Goal: Information Seeking & Learning: Find specific fact

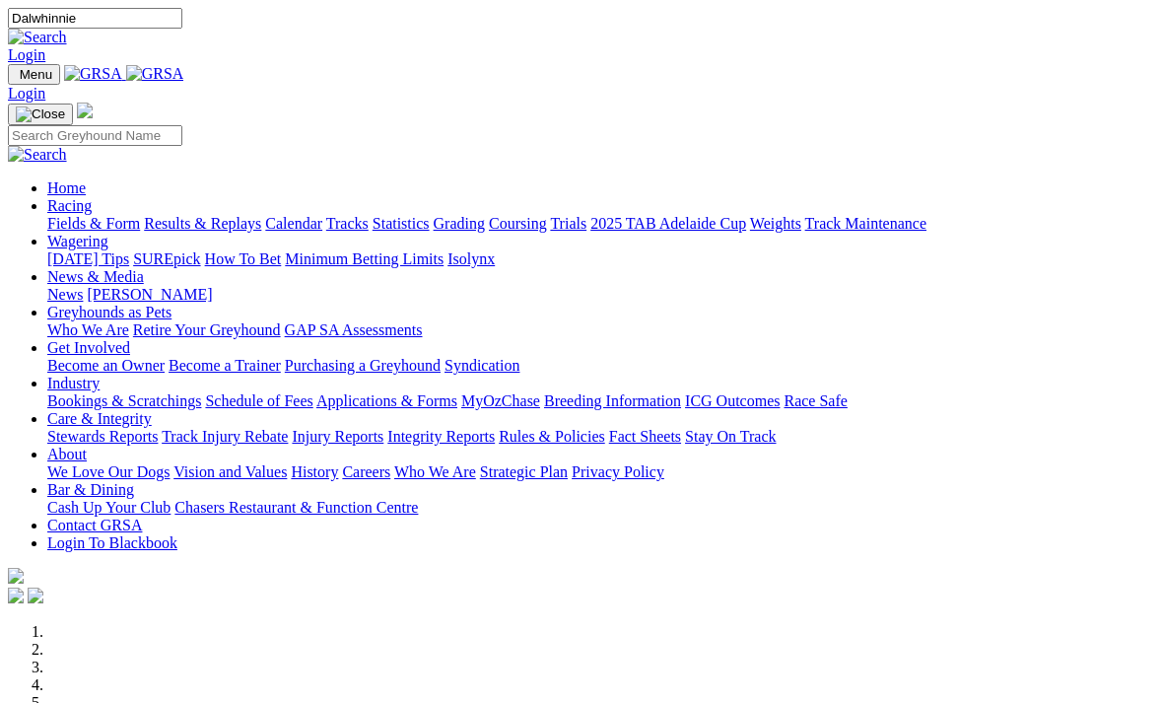
type input "Dalwhinnie"
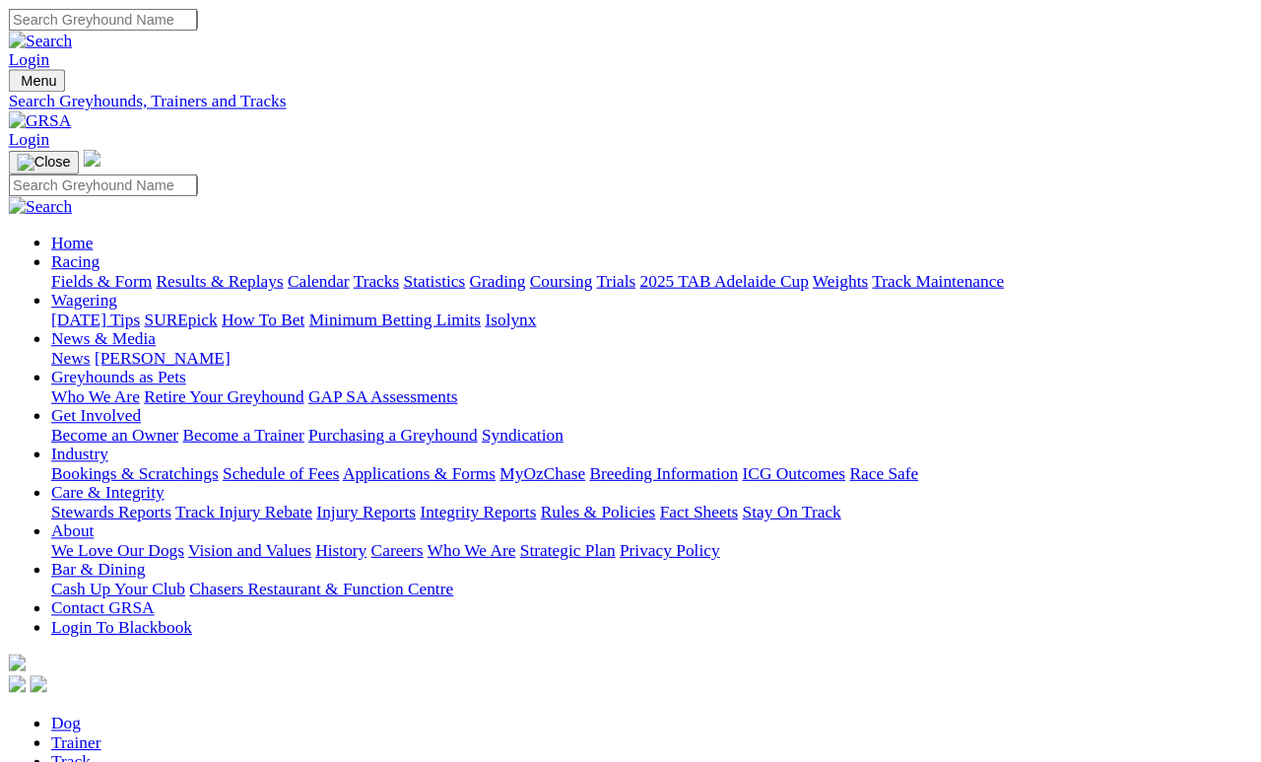
scroll to position [9, 0]
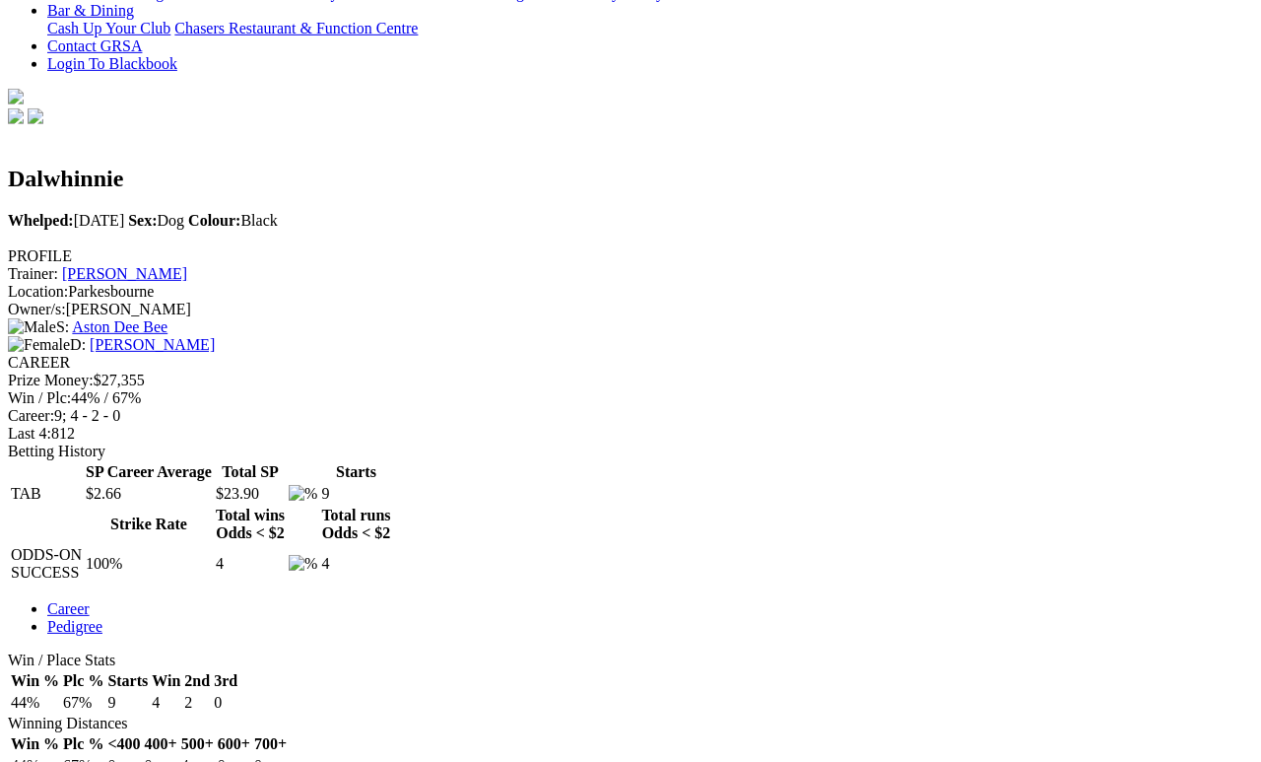
scroll to position [526, 0]
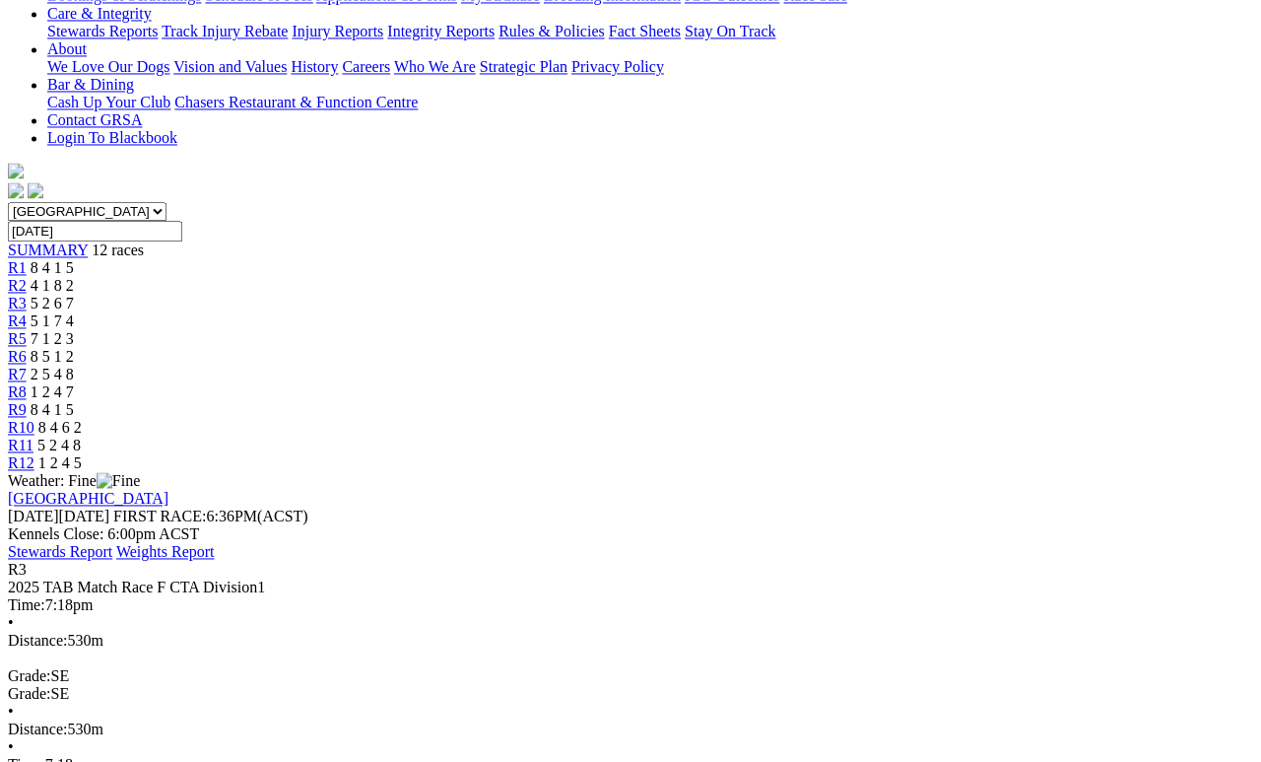
scroll to position [463, 0]
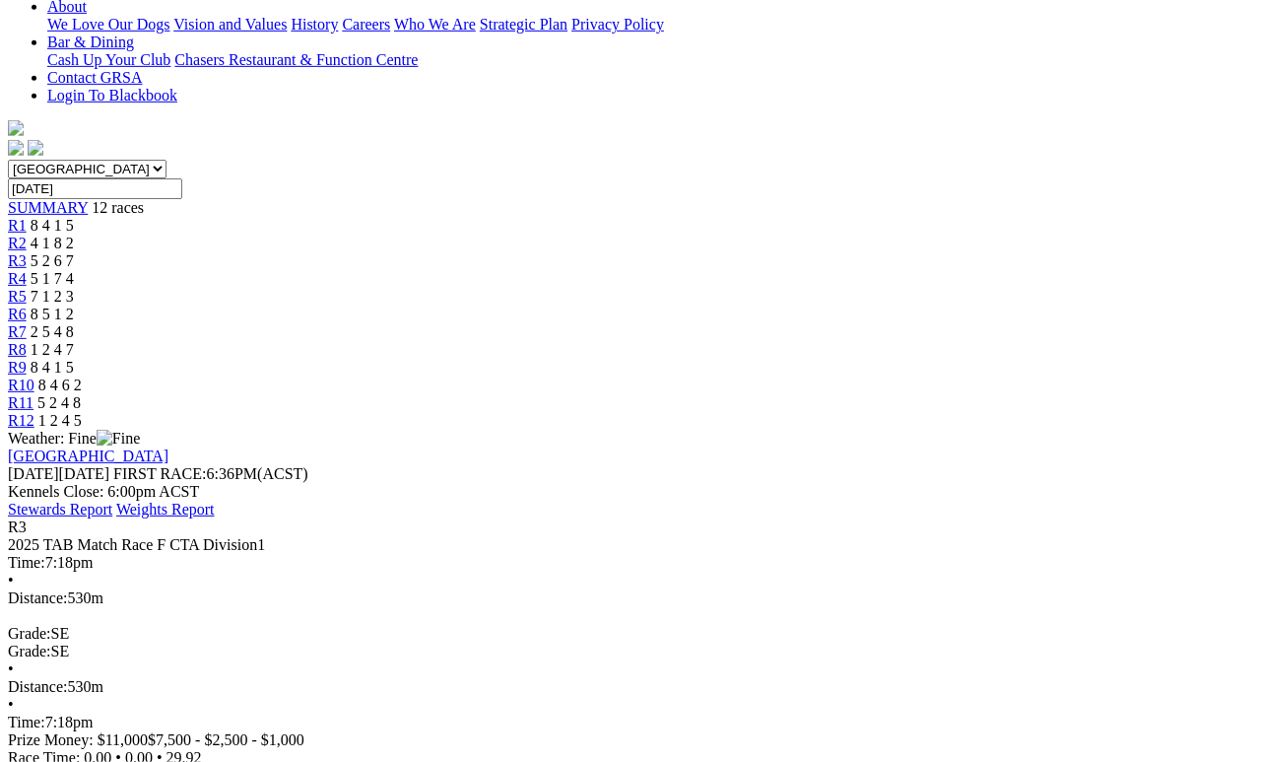
scroll to position [499, 0]
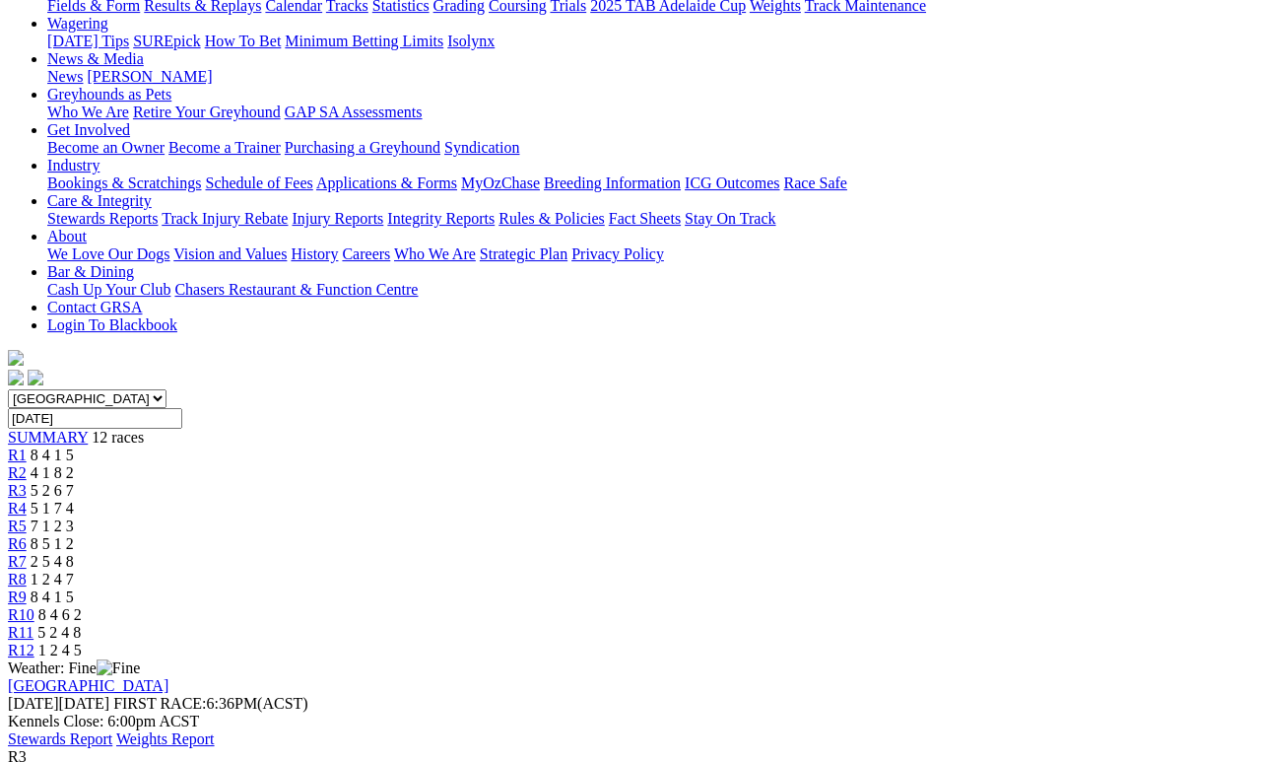
scroll to position [173, 126]
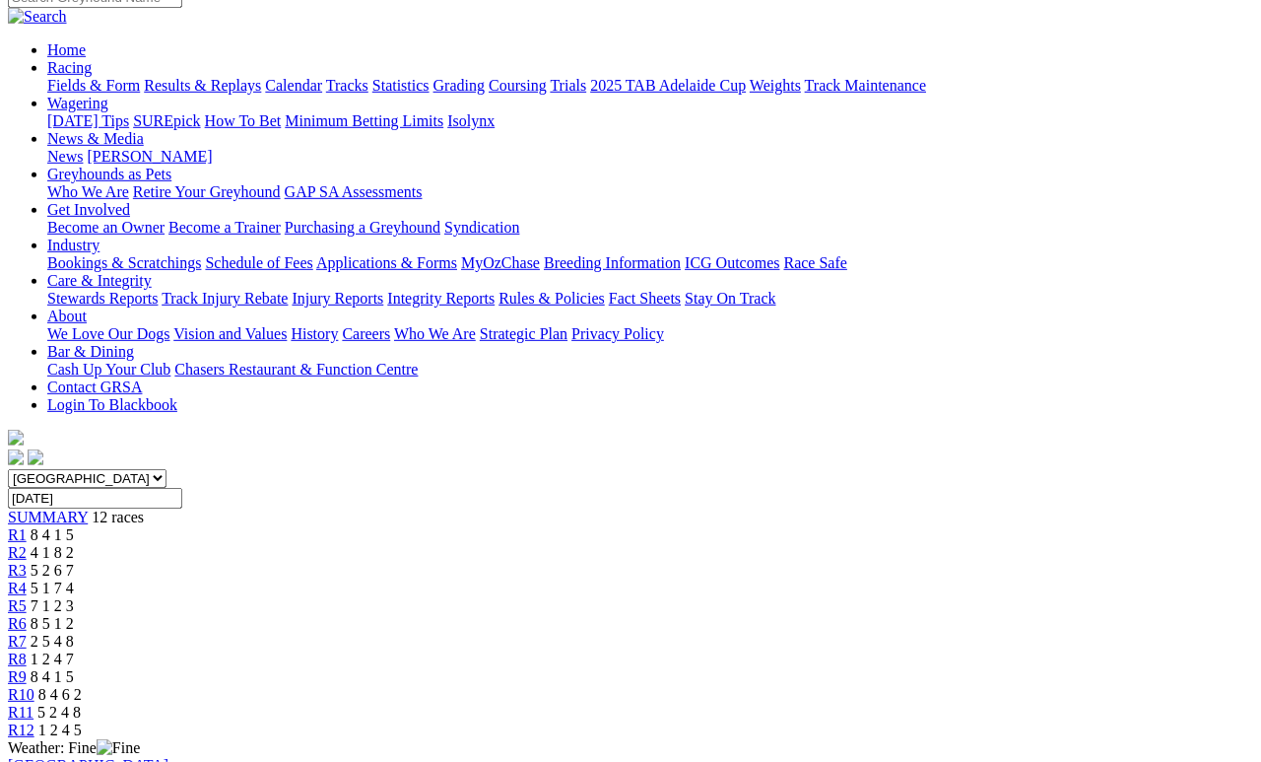
click at [27, 597] on span "R5" at bounding box center [17, 605] width 19 height 17
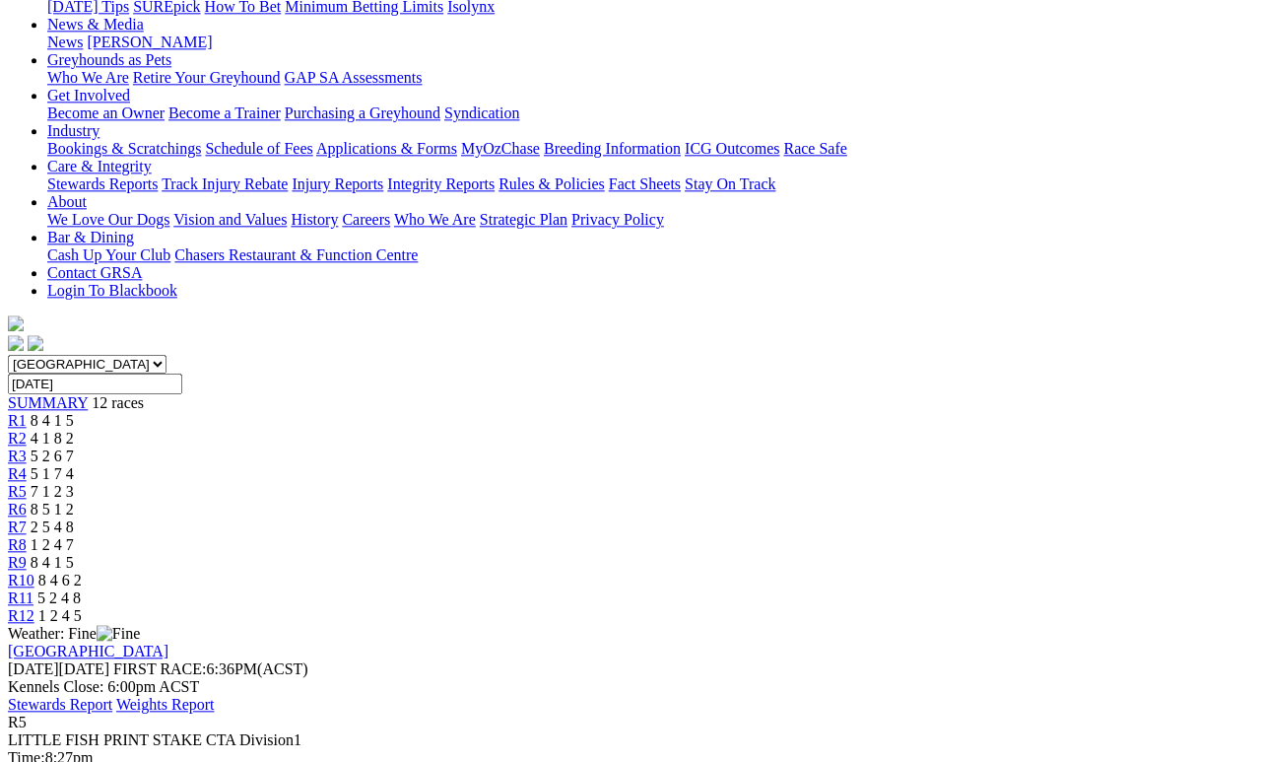
scroll to position [184, 0]
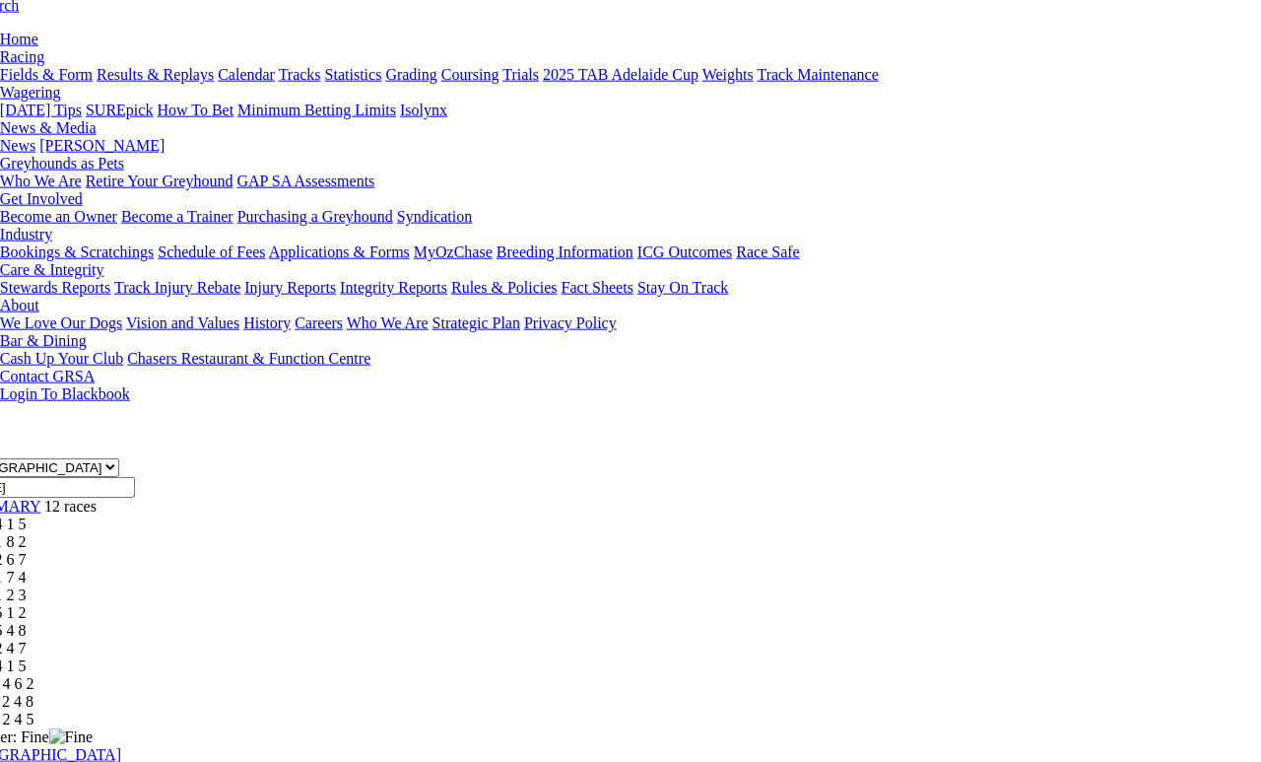
scroll to position [184, 48]
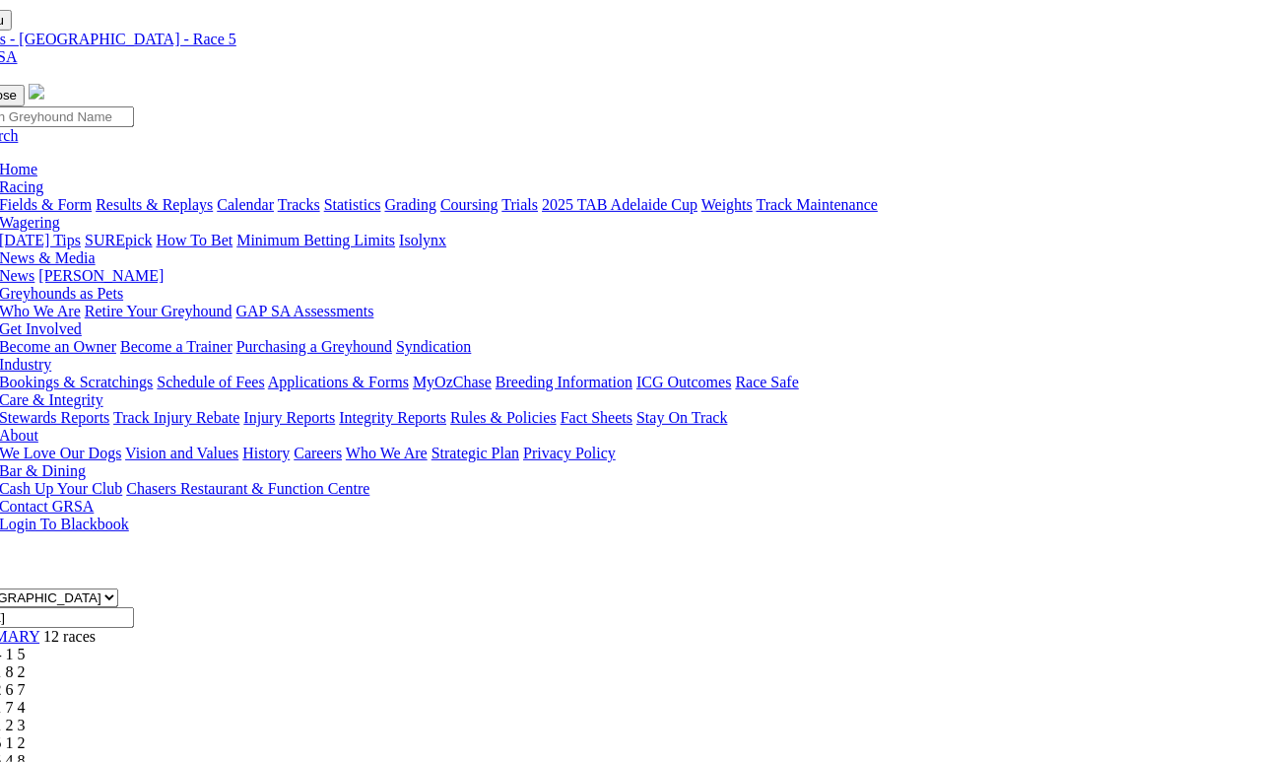
scroll to position [0, 48]
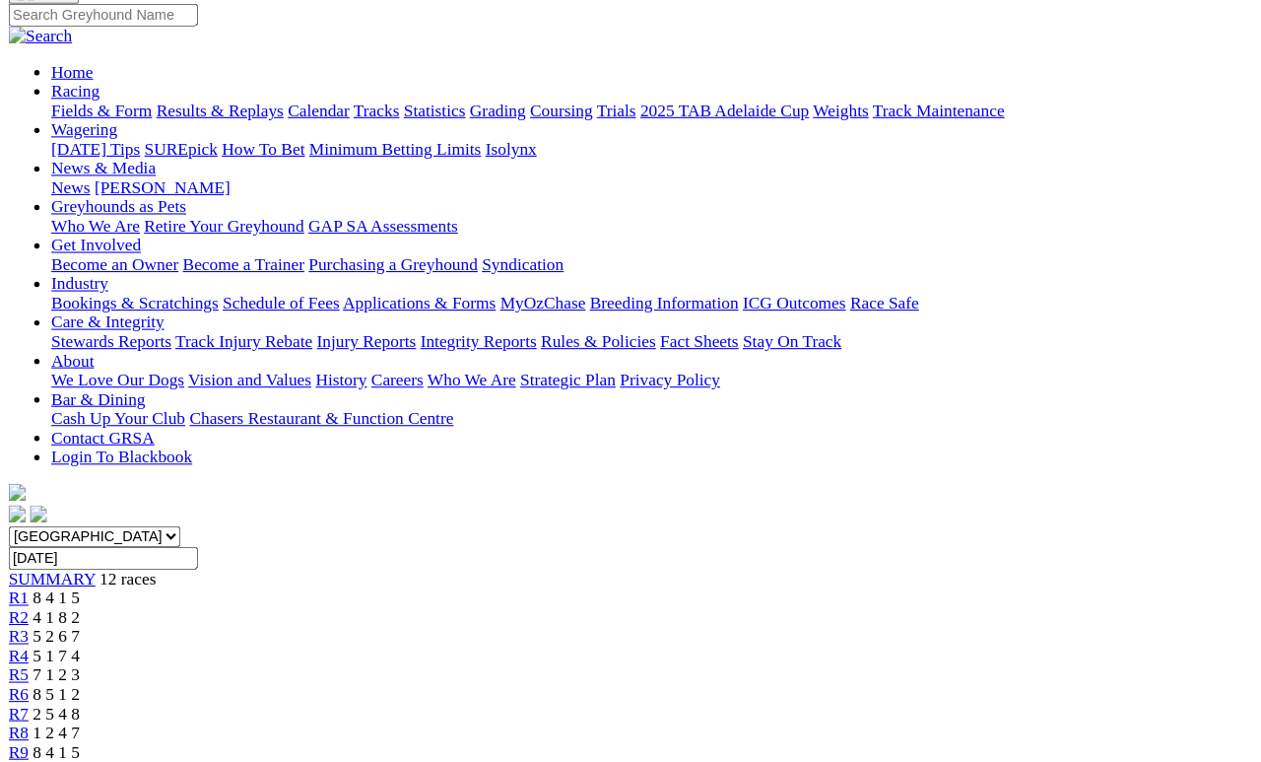
scroll to position [213, 9]
